Goal: Check status: Check status

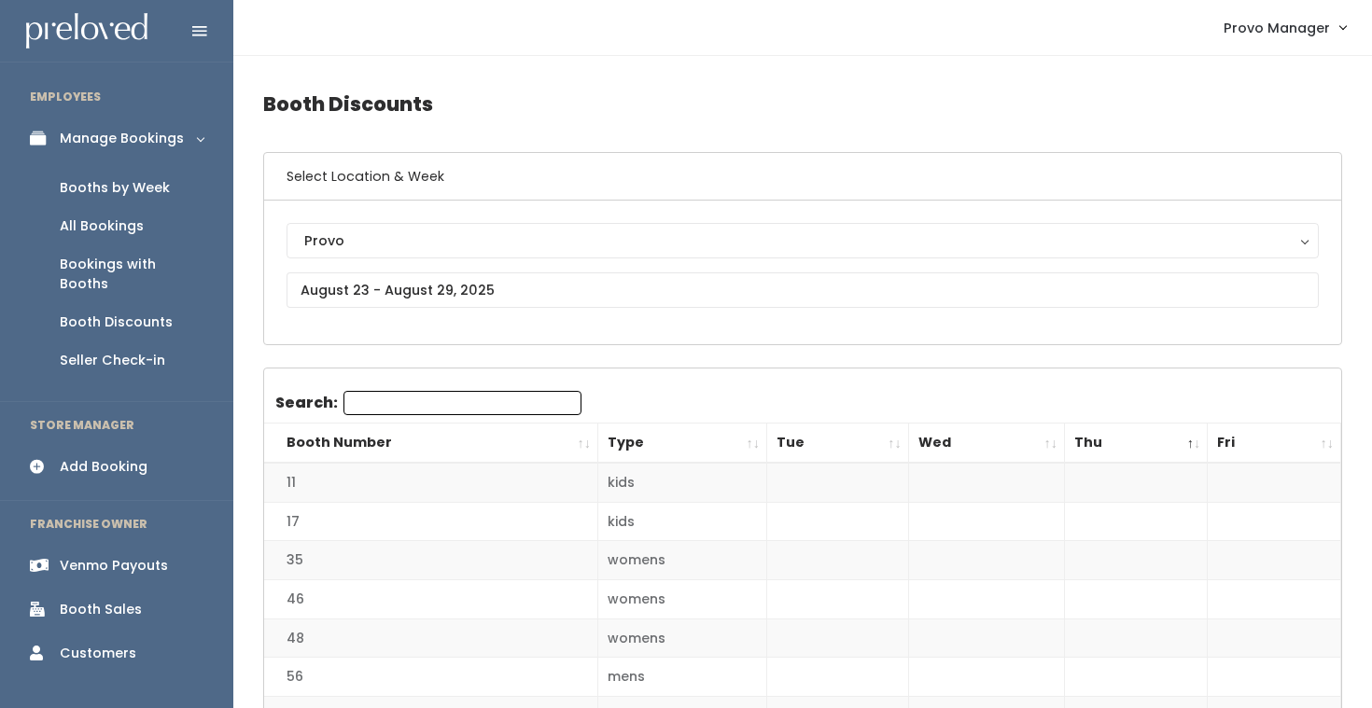
click at [157, 182] on div "Booths by Week" at bounding box center [115, 188] width 110 height 20
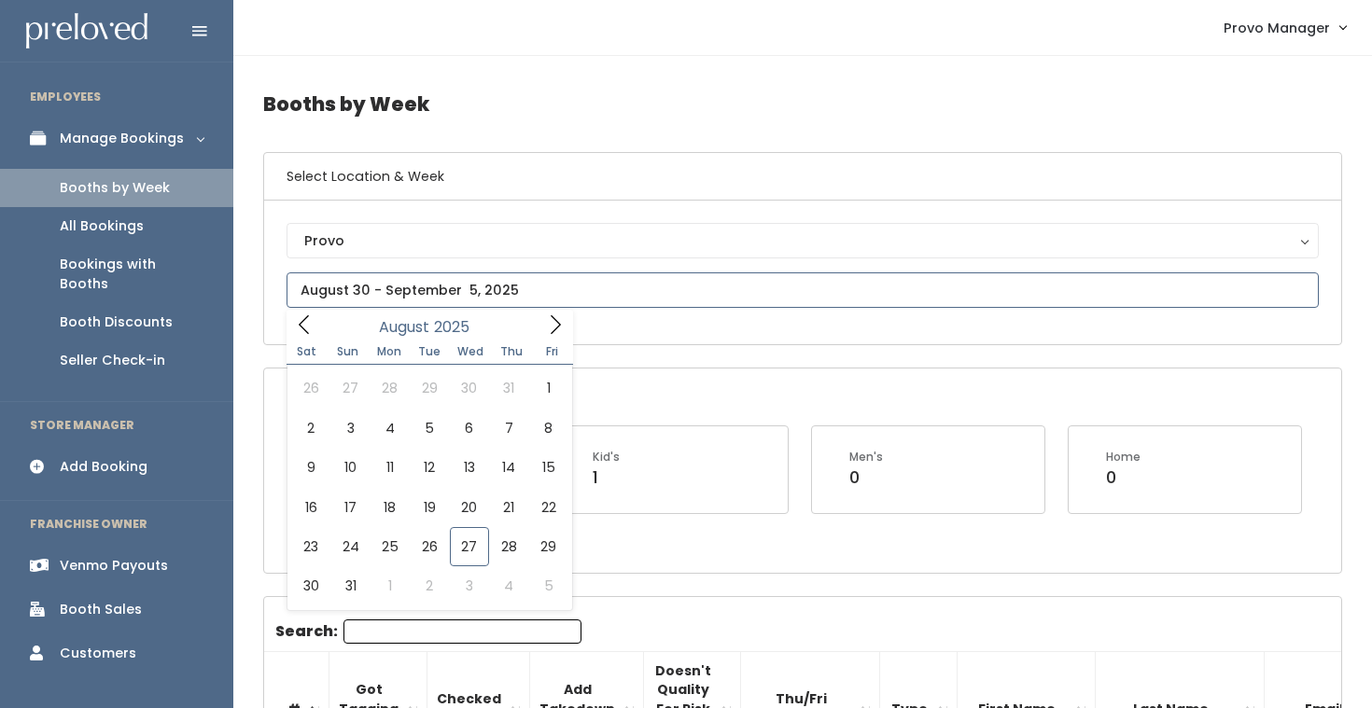
click at [523, 301] on input "text" at bounding box center [803, 290] width 1032 height 35
type input "[DATE] to [DATE]"
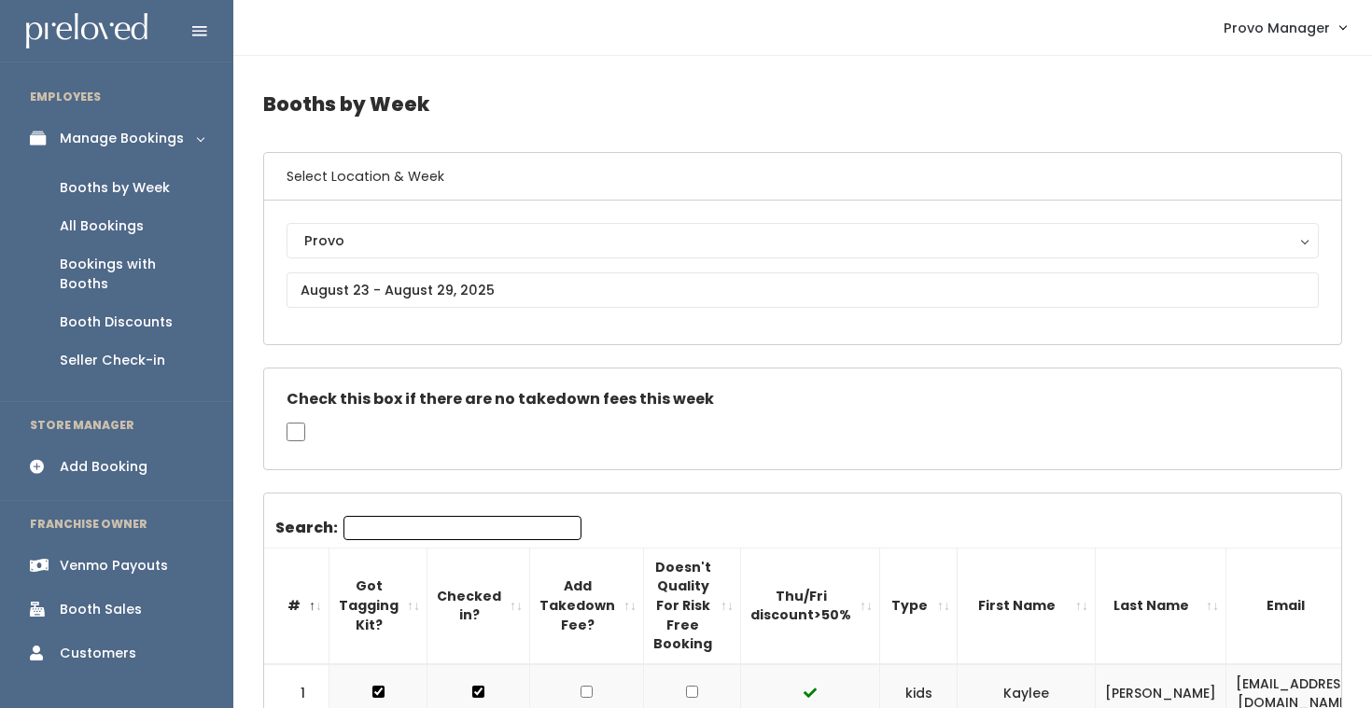
scroll to position [77, 0]
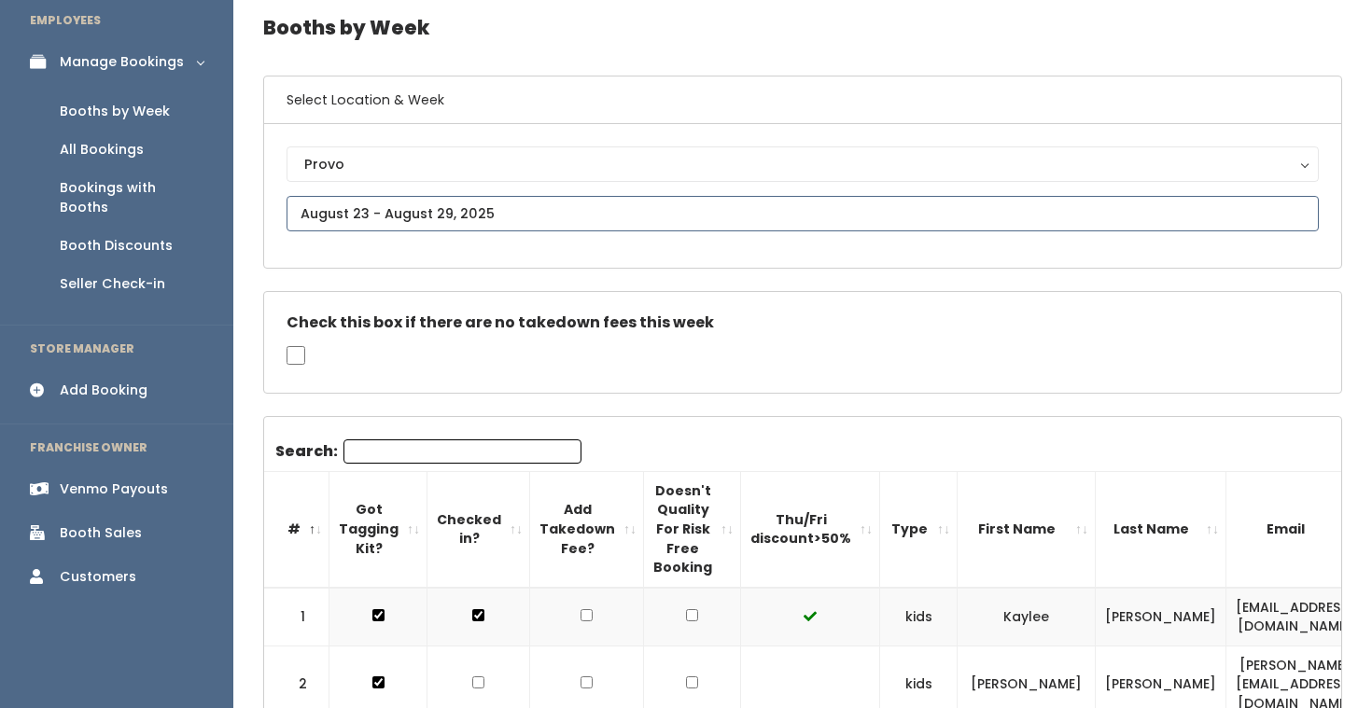
click at [478, 211] on input "text" at bounding box center [803, 213] width 1032 height 35
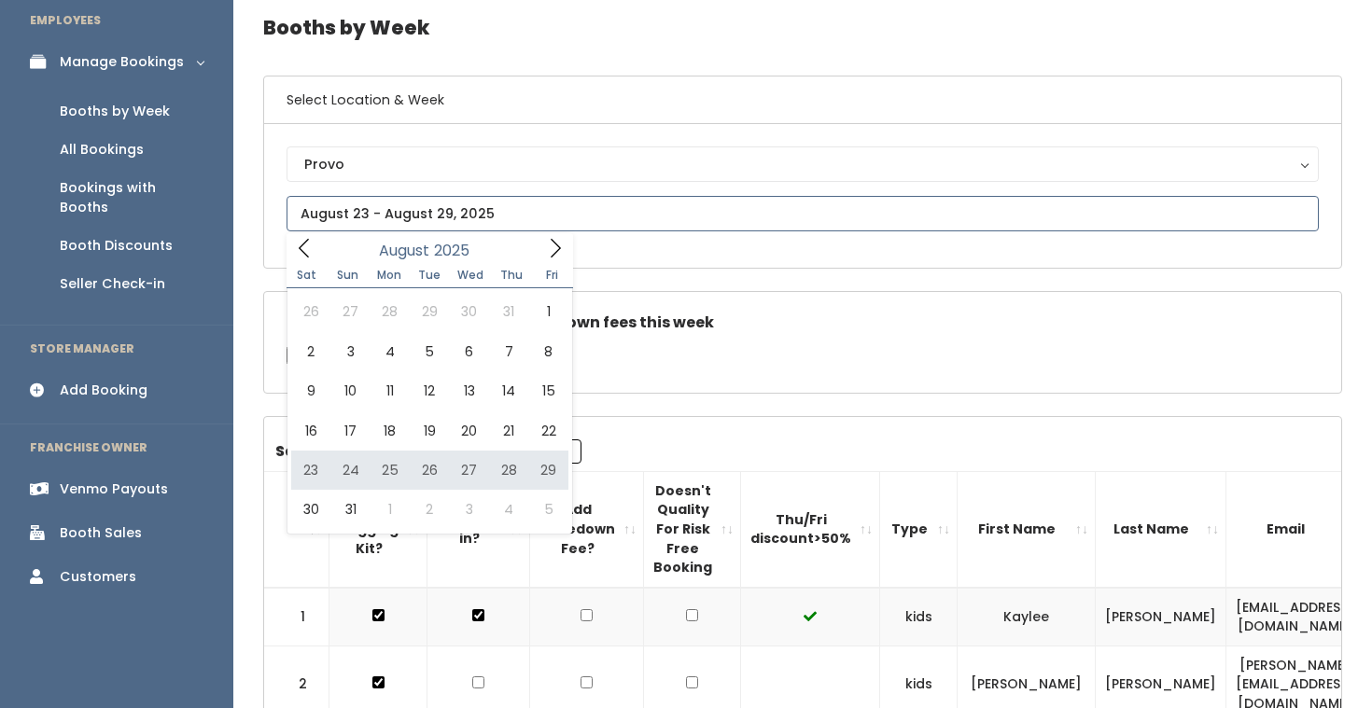
type input "[DATE] to [DATE]"
